Goal: Task Accomplishment & Management: Complete application form

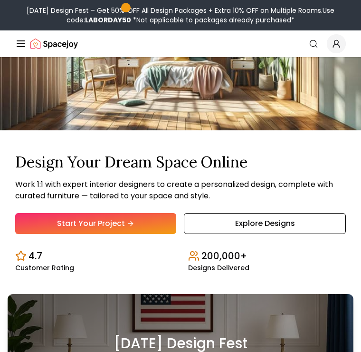
click at [133, 234] on link "Start Your Project" at bounding box center [95, 223] width 161 height 21
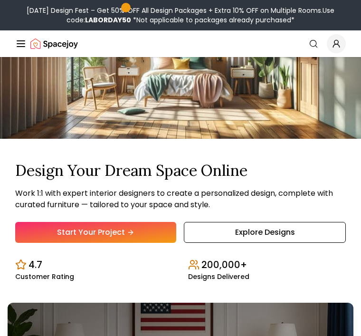
scroll to position [85, 0]
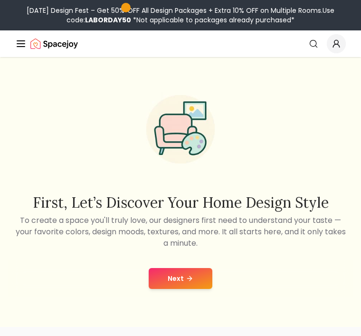
click at [201, 281] on button "Next" at bounding box center [181, 278] width 64 height 21
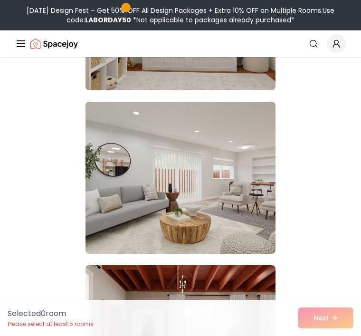
scroll to position [241, 0]
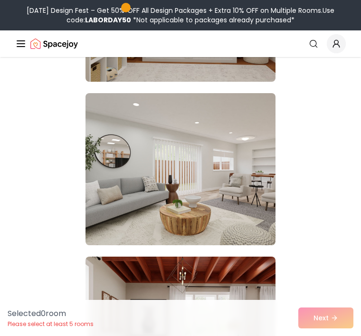
click at [247, 211] on img at bounding box center [181, 169] width 190 height 152
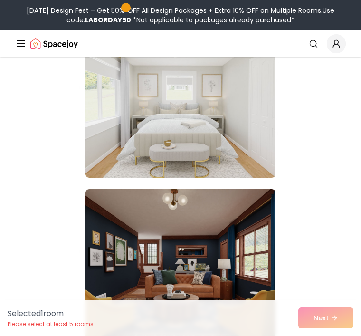
click at [235, 153] on img at bounding box center [181, 102] width 190 height 152
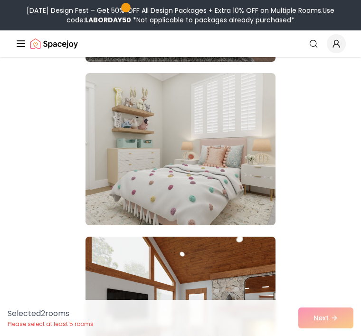
scroll to position [12030, 0]
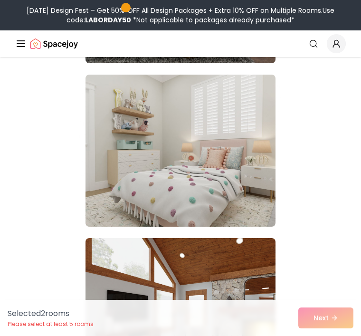
click at [256, 189] on img at bounding box center [181, 151] width 190 height 152
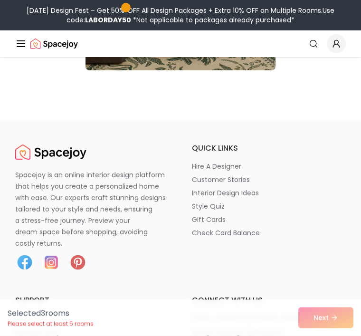
scroll to position [16436, 0]
click at [324, 335] on div "Selected 3 room s Please select at least 5 rooms Next" at bounding box center [180, 318] width 361 height 36
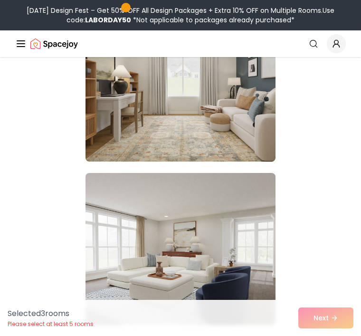
click at [250, 281] on img at bounding box center [181, 249] width 190 height 152
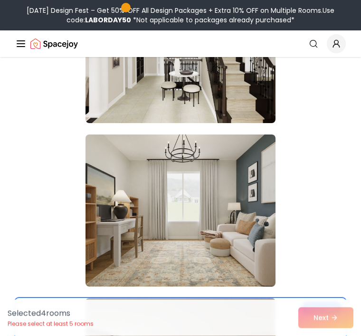
scroll to position [15740, 0]
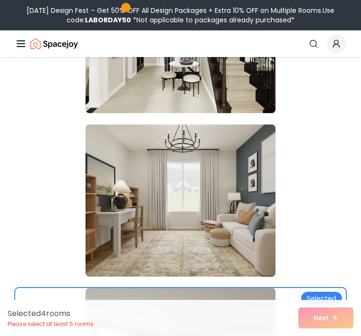
click at [242, 246] on img at bounding box center [181, 201] width 190 height 152
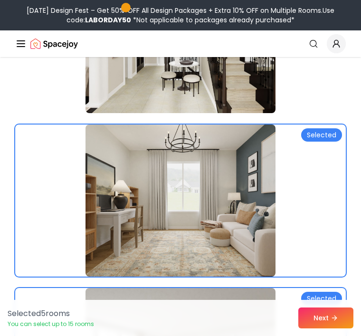
click at [332, 322] on icon at bounding box center [335, 318] width 8 height 8
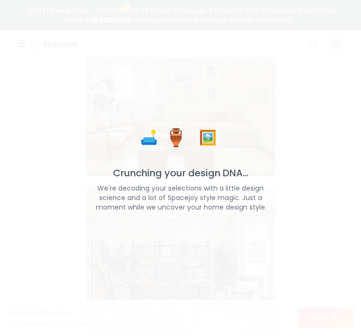
scroll to position [14390, 0]
